Goal: Task Accomplishment & Management: Manage account settings

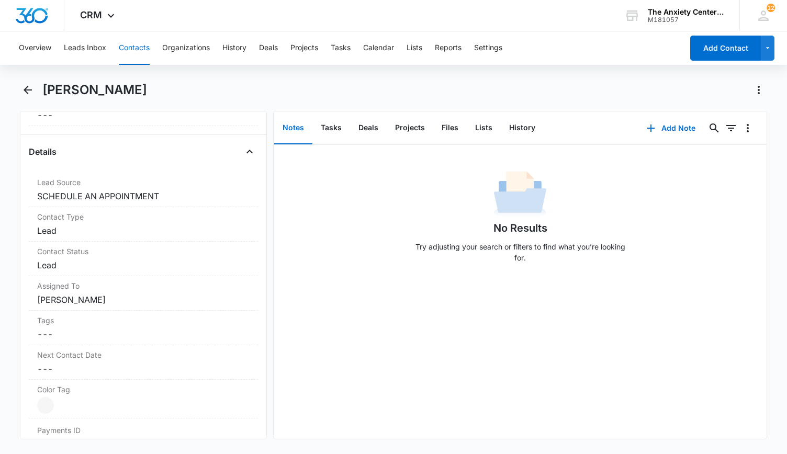
scroll to position [366, 0]
click at [162, 221] on dd "Cancel Save Changes Lead" at bounding box center [143, 227] width 212 height 13
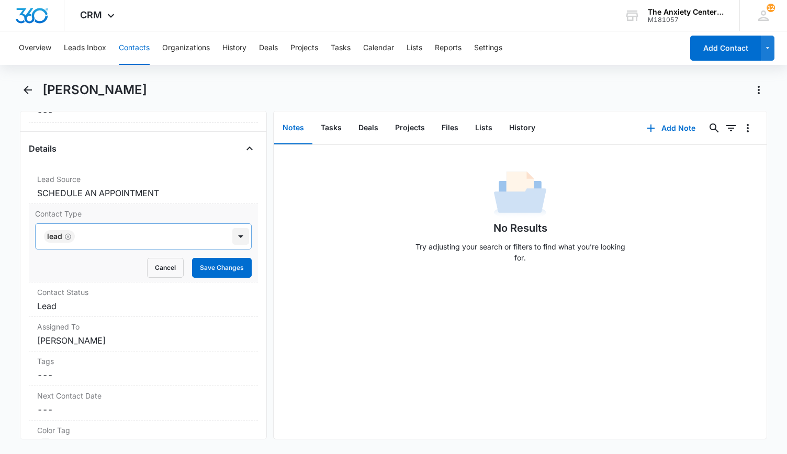
click at [235, 235] on div at bounding box center [240, 236] width 17 height 17
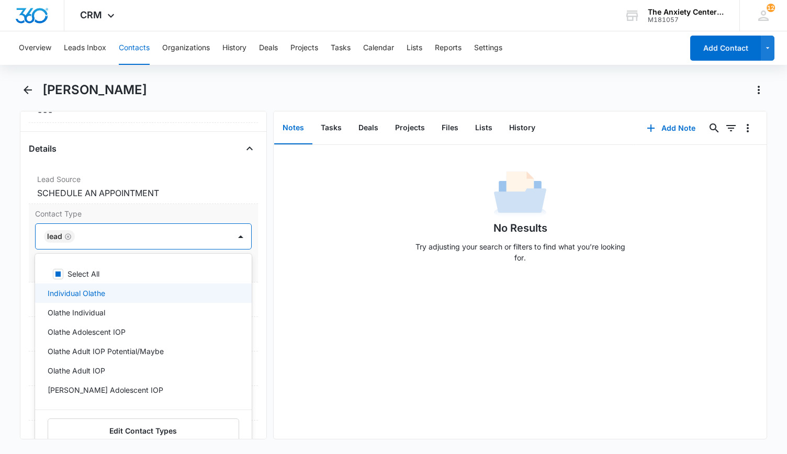
click at [187, 288] on div "Individual Olathe" at bounding box center [142, 293] width 189 height 11
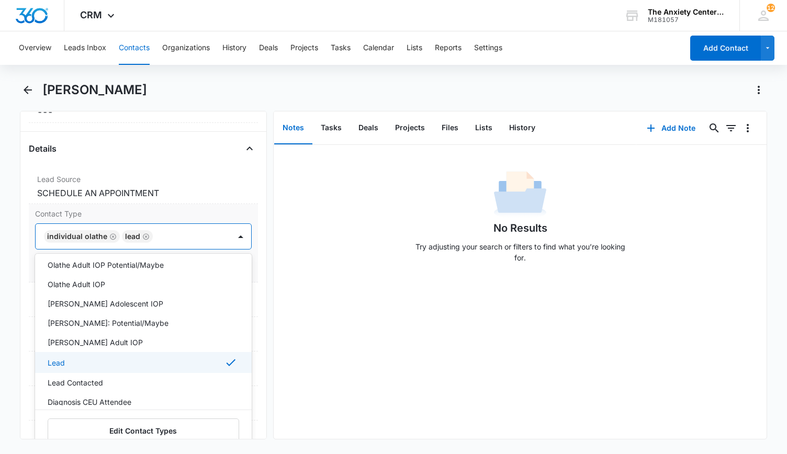
scroll to position [105, 0]
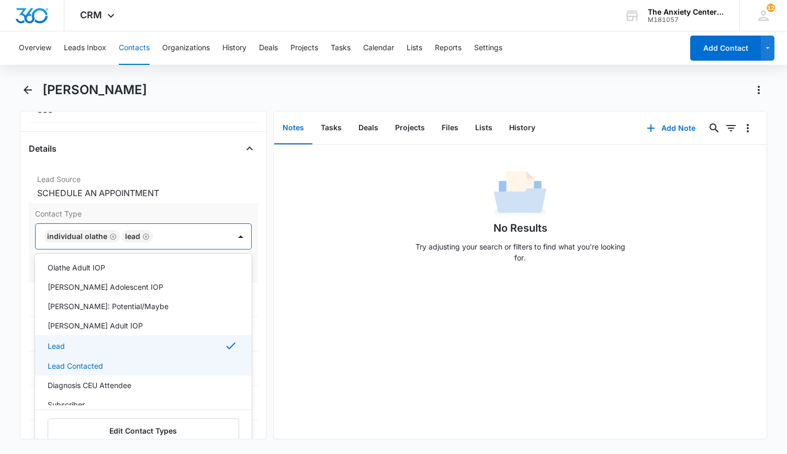
click at [140, 360] on div "Lead Contacted" at bounding box center [142, 365] width 189 height 11
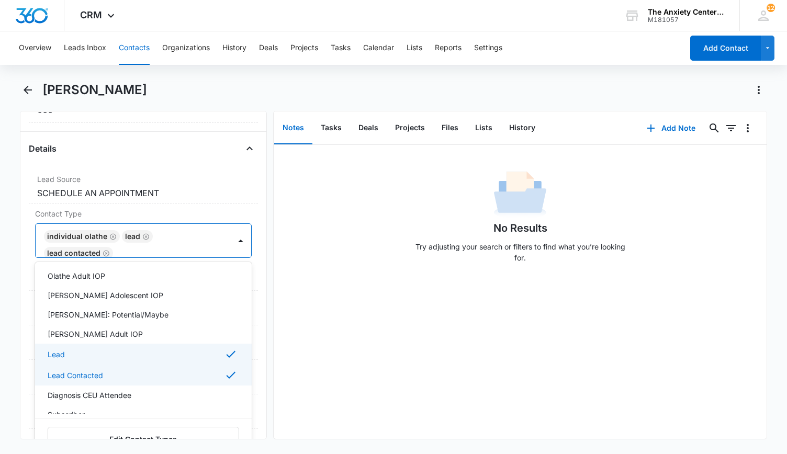
click at [370, 358] on div "No Results Try adjusting your search or filters to find what you’re looking for." at bounding box center [520, 292] width 493 height 294
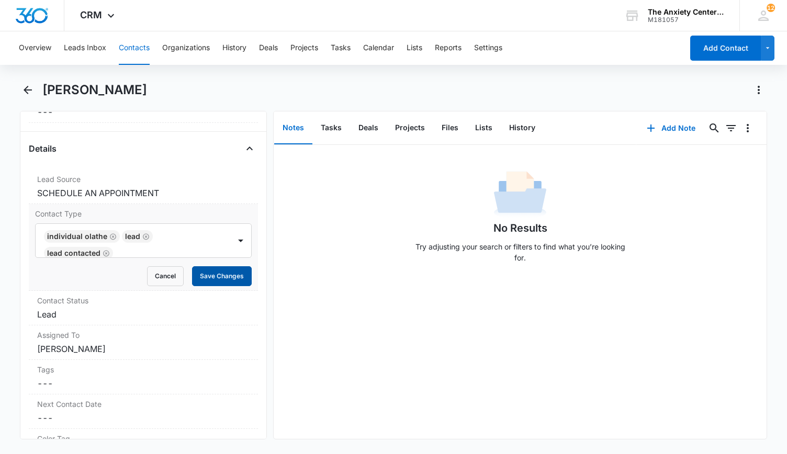
click at [230, 270] on button "Save Changes" at bounding box center [222, 276] width 60 height 20
click at [211, 325] on div "Assigned To Cancel Save Changes [PERSON_NAME]" at bounding box center [143, 342] width 229 height 35
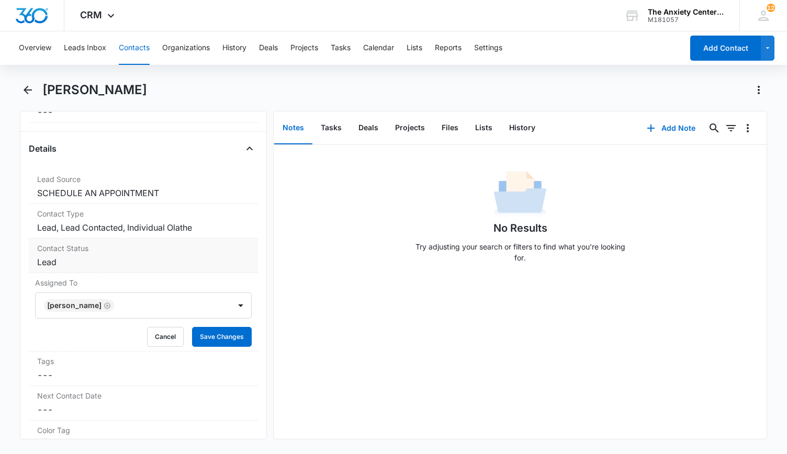
click at [229, 256] on dd "Cancel Save Changes Lead" at bounding box center [143, 262] width 212 height 13
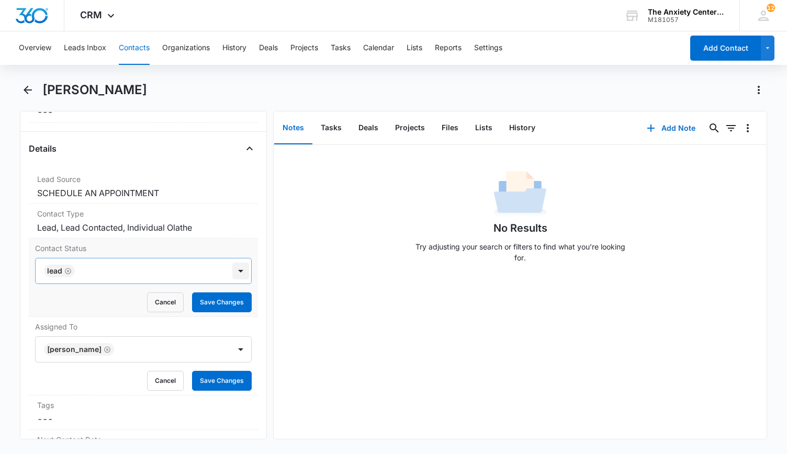
click at [233, 265] on div at bounding box center [240, 271] width 17 height 17
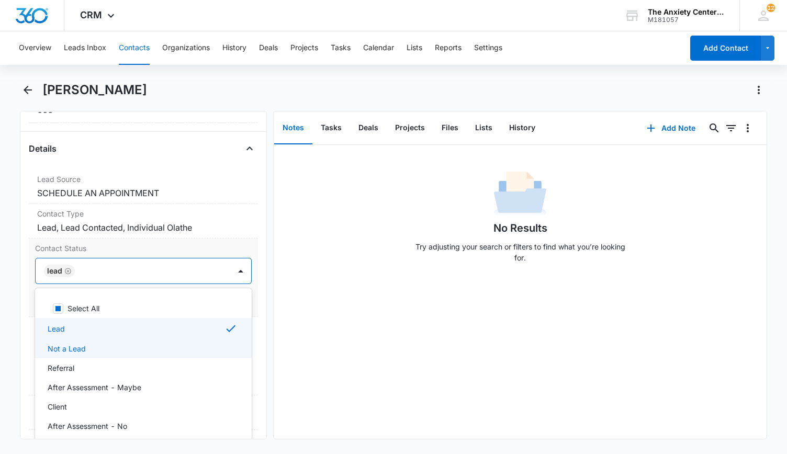
click at [128, 353] on div "Not a Lead" at bounding box center [143, 348] width 217 height 19
click at [118, 267] on icon "Remove Not a Lead" at bounding box center [121, 271] width 7 height 8
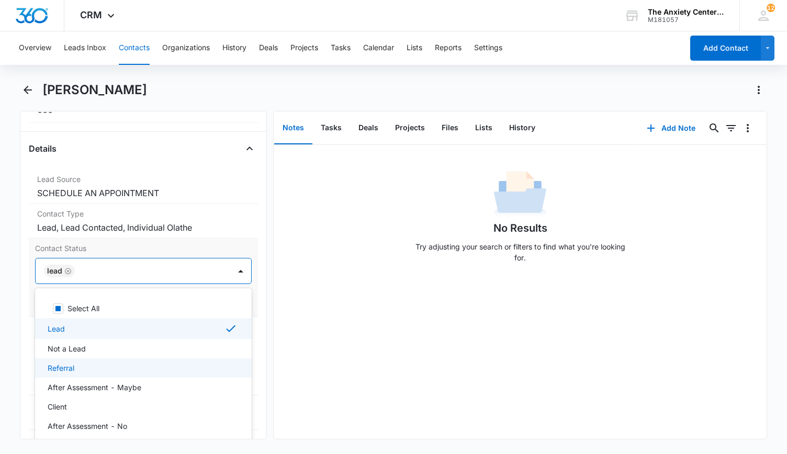
click at [115, 363] on div "Referral" at bounding box center [142, 368] width 189 height 11
click at [374, 341] on div "No Results Try adjusting your search or filters to find what you’re looking for." at bounding box center [520, 292] width 493 height 294
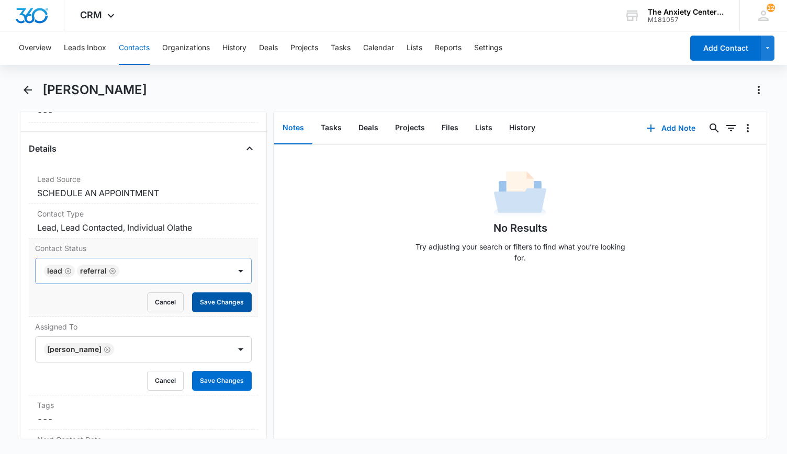
click at [231, 296] on button "Save Changes" at bounding box center [222, 302] width 60 height 20
drag, startPoint x: 220, startPoint y: 376, endPoint x: 231, endPoint y: 368, distance: 14.2
click at [220, 374] on button "Save Changes" at bounding box center [222, 381] width 60 height 20
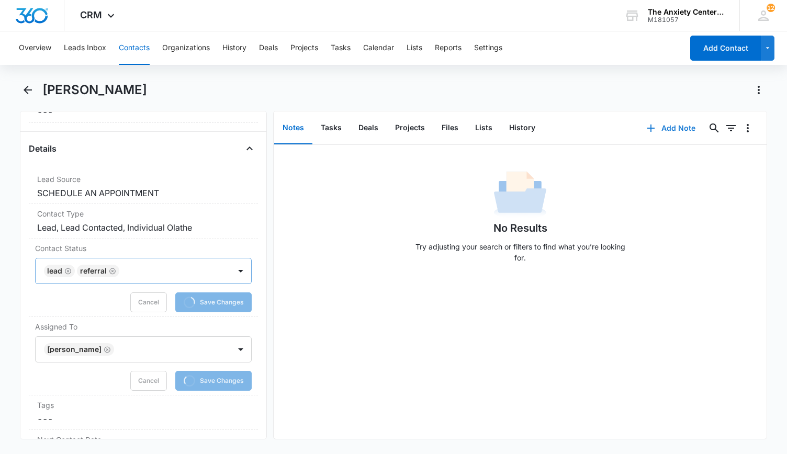
click at [655, 133] on button "Add Note" at bounding box center [671, 128] width 70 height 25
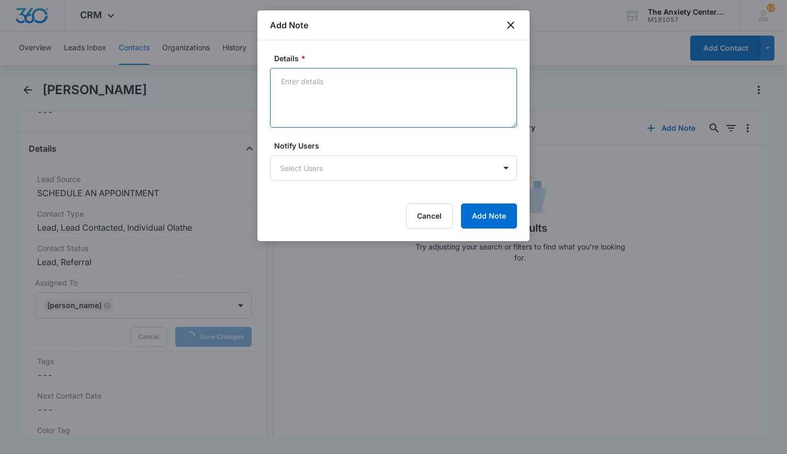
click at [323, 83] on textarea "Details *" at bounding box center [393, 98] width 247 height 60
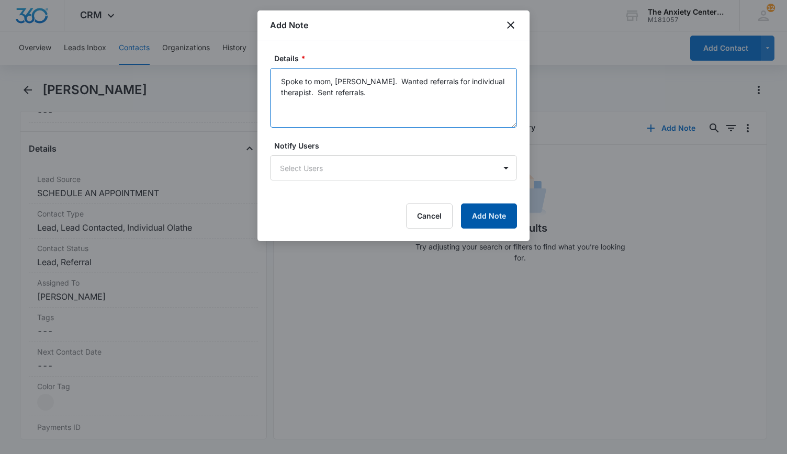
type textarea "Spoke to mom, [PERSON_NAME]. Wanted referrals for individual therapist. Sent re…"
click at [472, 218] on button "Add Note" at bounding box center [489, 215] width 56 height 25
